Goal: Information Seeking & Learning: Learn about a topic

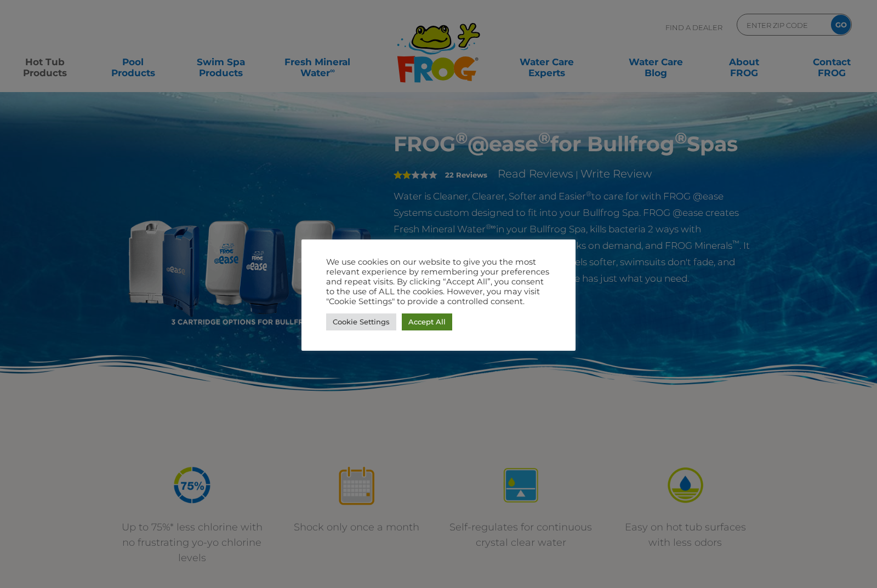
click at [440, 323] on link "Accept All" at bounding box center [427, 322] width 50 height 17
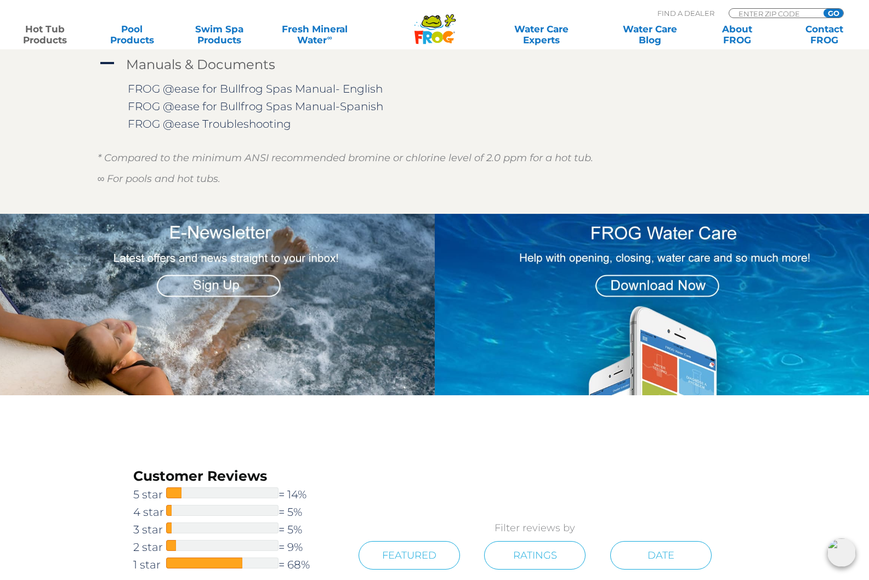
scroll to position [1590, 0]
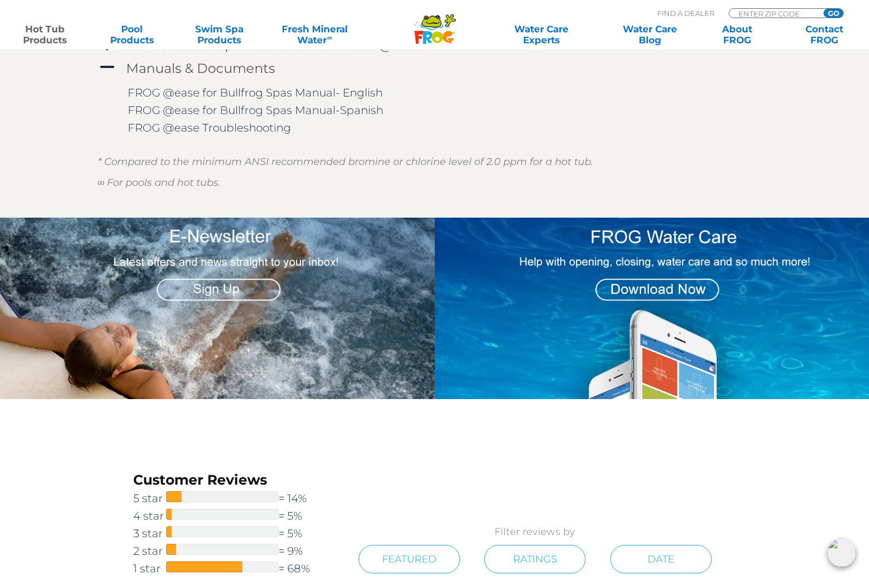
click at [649, 292] on img at bounding box center [654, 309] width 439 height 182
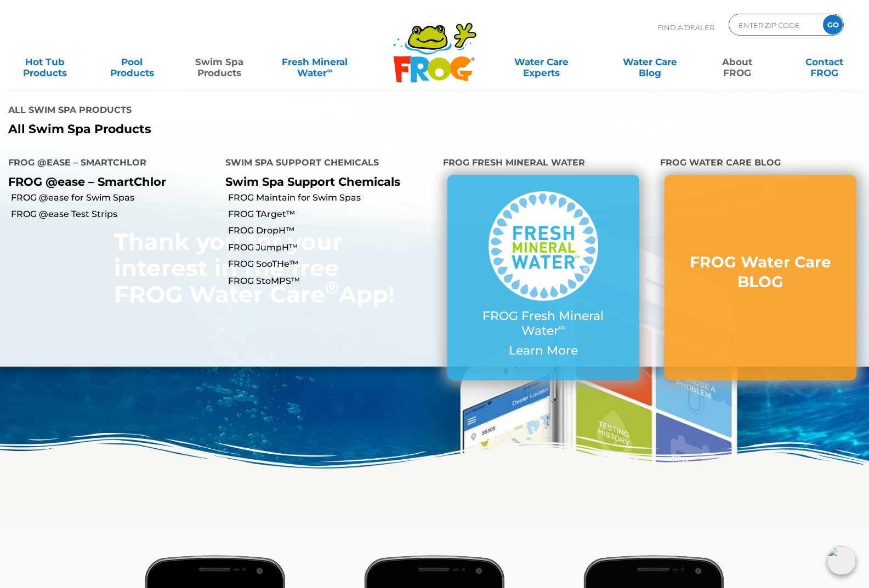
click at [212, 73] on link "Swim Spa Products" at bounding box center [219, 62] width 68 height 22
